Goal: Information Seeking & Learning: Find specific fact

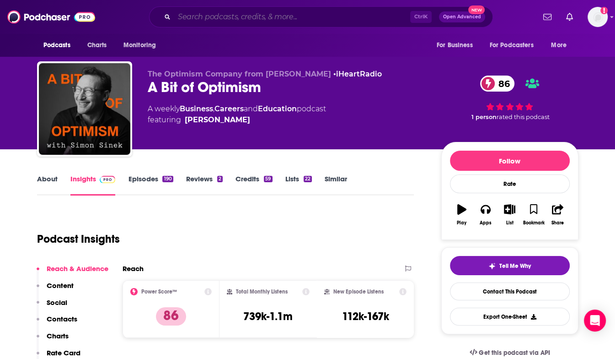
click at [245, 20] on input "Search podcasts, credits, & more..." at bounding box center [292, 17] width 236 height 15
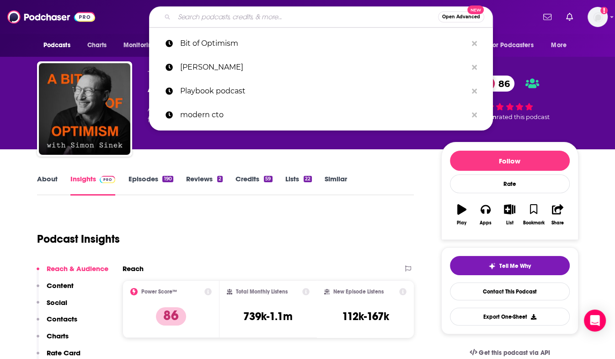
paste input "Love In Action"
type input "Love In Action"
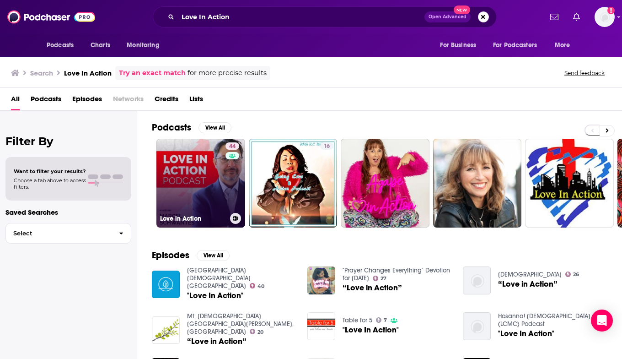
click at [216, 182] on link "44 Love in Action" at bounding box center [201, 183] width 89 height 89
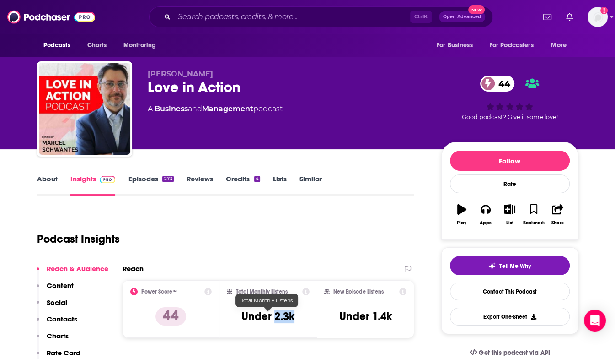
drag, startPoint x: 300, startPoint y: 313, endPoint x: 276, endPoint y: 319, distance: 24.8
click at [276, 319] on div "Total Monthly Listens Under 2.3k" at bounding box center [268, 309] width 83 height 42
copy h3 "2.3k"
click at [207, 17] on input "Search podcasts, credits, & more..." at bounding box center [292, 17] width 236 height 15
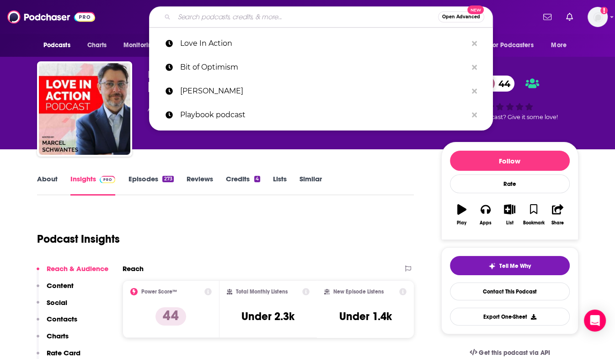
paste input "Office Hours"
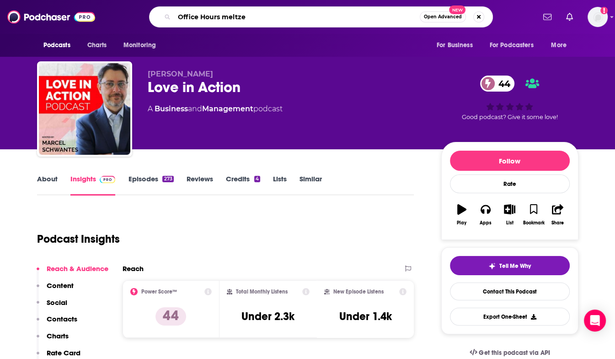
type input "Office Hours [PERSON_NAME]"
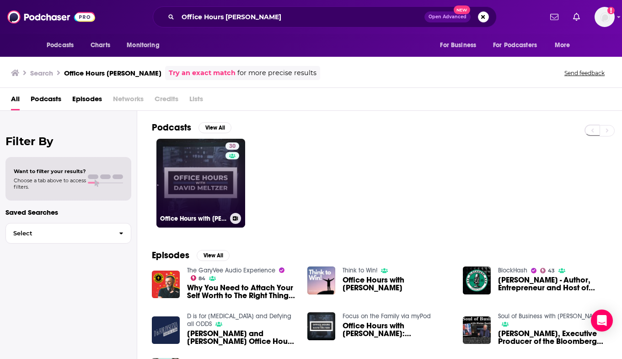
click at [215, 190] on link "30 Office Hours with [PERSON_NAME]" at bounding box center [201, 183] width 89 height 89
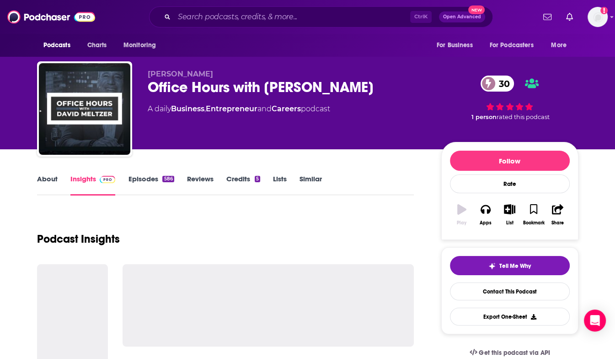
click at [215, 190] on div "Reviews" at bounding box center [206, 184] width 39 height 21
